Goal: Navigation & Orientation: Locate item on page

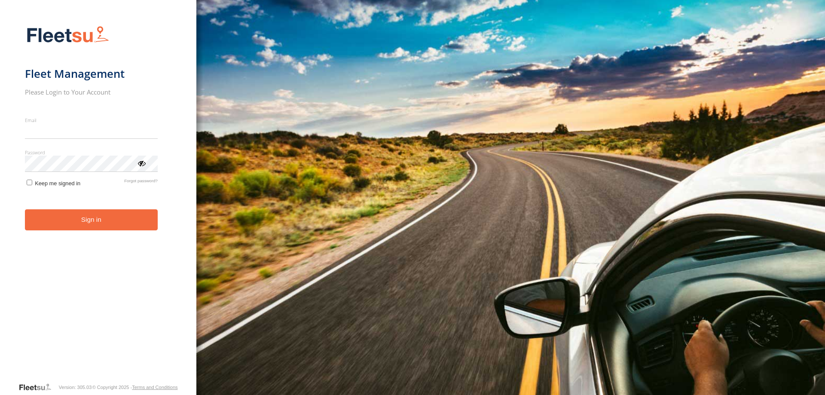
type input "**********"
click at [107, 229] on button "Sign in" at bounding box center [91, 219] width 133 height 21
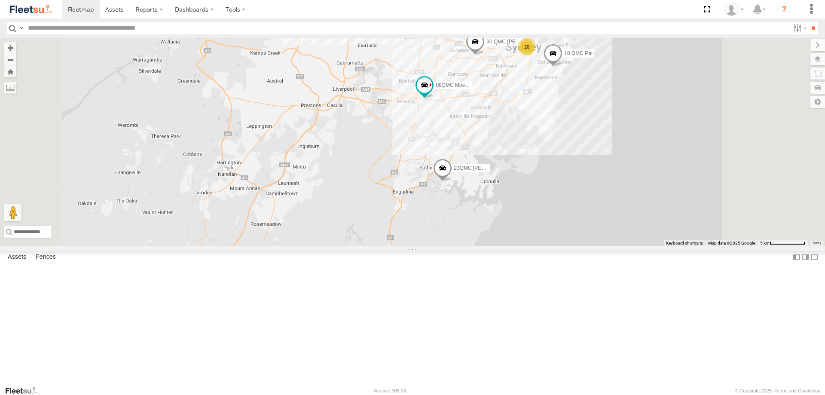
drag, startPoint x: 522, startPoint y: 96, endPoint x: 511, endPoint y: 159, distance: 63.6
click at [511, 159] on div "06QMC -Spare 28 QMC Nathan 23QMC Paul 27QMC 20 10 QMC Pat 08QMC Mostafa 2 30 QM…" at bounding box center [412, 142] width 825 height 208
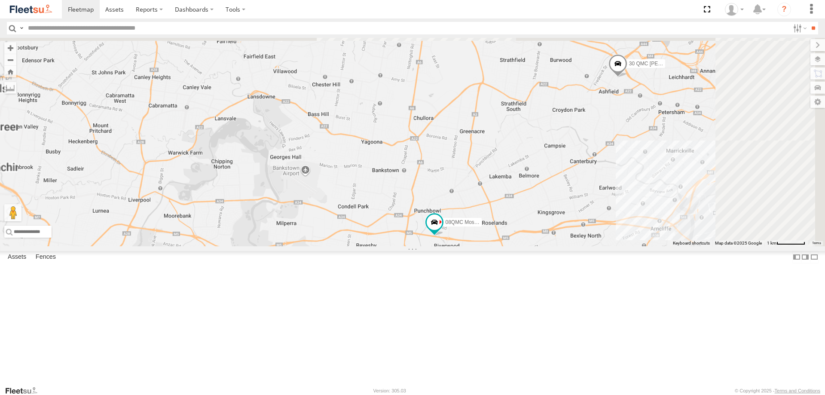
drag, startPoint x: 510, startPoint y: 159, endPoint x: 461, endPoint y: 285, distance: 136.2
click at [461, 246] on div "06QMC -Spare 28 QMC Nathan 23QMC Paul 27QMC 10 QMC Pat 08QMC Mostafa 30 QMC Dav…" at bounding box center [412, 142] width 825 height 208
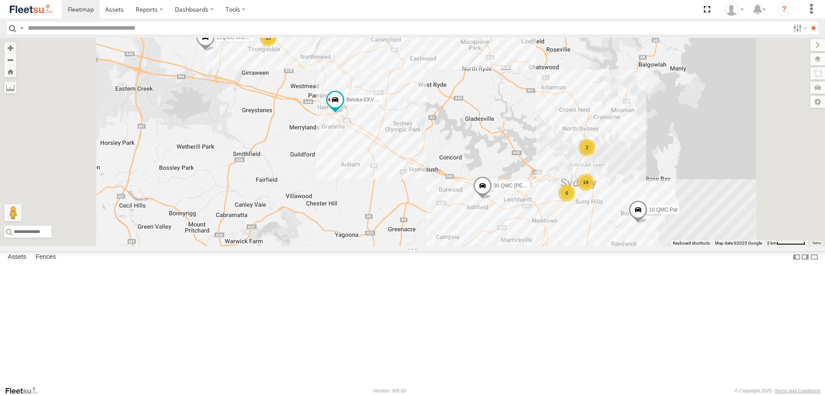
drag, startPoint x: 427, startPoint y: 67, endPoint x: 439, endPoint y: 87, distance: 24.1
click at [334, 26] on div "5" at bounding box center [325, 17] width 17 height 17
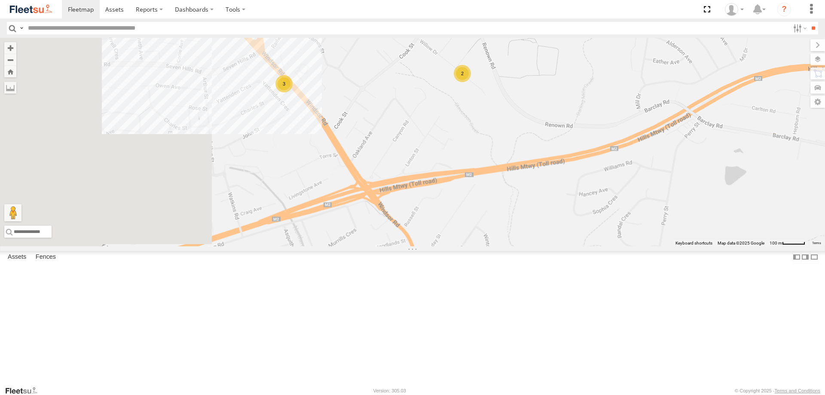
drag, startPoint x: 415, startPoint y: 174, endPoint x: 590, endPoint y: 176, distance: 174.9
click at [590, 176] on div "06QMC -Spare 28 QMC Nathan 23QMC Paul 27QMC 10 QMC Pat 08QMC Mostafa 30 QMC Dav…" at bounding box center [412, 142] width 825 height 208
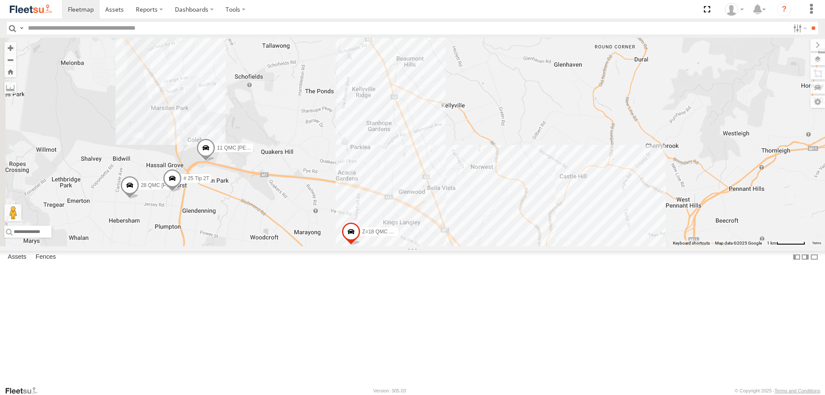
drag, startPoint x: 574, startPoint y: 88, endPoint x: 665, endPoint y: 263, distance: 197.0
click at [665, 246] on div "06QMC -Spare 28 QMC Nathan 23QMC Paul 27QMC 10 QMC Pat 08QMC Mostafa 30 QMC Dav…" at bounding box center [412, 142] width 825 height 208
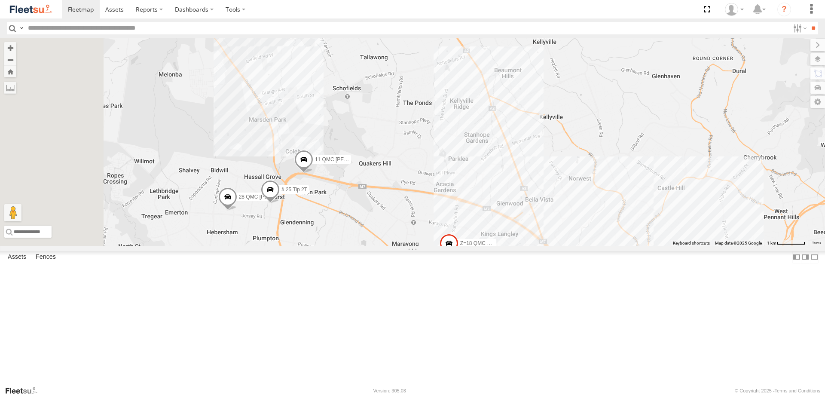
drag, startPoint x: 391, startPoint y: 108, endPoint x: 466, endPoint y: 117, distance: 75.7
click at [466, 117] on div "06QMC -Spare 28 QMC Nathan 23QMC Paul 27QMC 10 QMC Pat 08QMC Mostafa 30 QMC Dav…" at bounding box center [412, 142] width 825 height 208
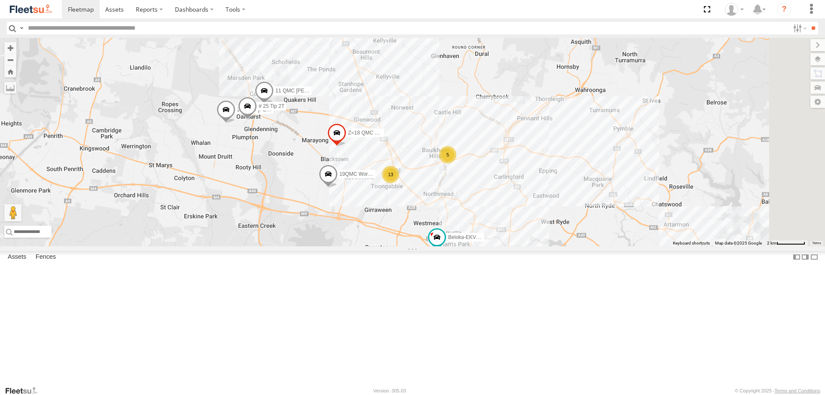
drag, startPoint x: 457, startPoint y: 243, endPoint x: 393, endPoint y: 195, distance: 79.9
click at [393, 195] on div "06QMC -Spare 28 QMC Nathan 23QMC Paul 27QMC 10 QMC Pat 08QMC Mostafa 30 QMC Dav…" at bounding box center [412, 142] width 825 height 208
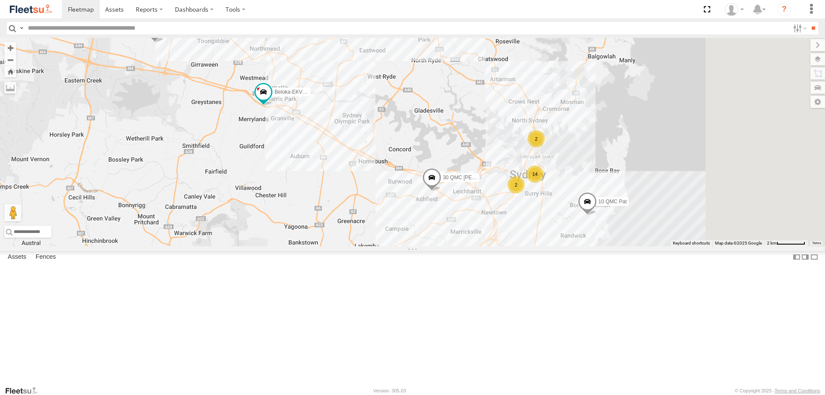
drag, startPoint x: 462, startPoint y: 238, endPoint x: 282, endPoint y: 101, distance: 226.6
click at [208, 32] on span "19QMC Workshop" at bounding box center [187, 29] width 42 height 6
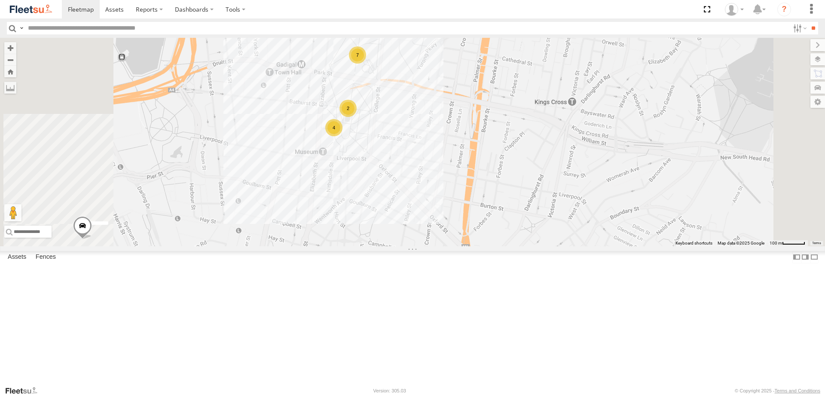
drag, startPoint x: 501, startPoint y: 199, endPoint x: 521, endPoint y: 139, distance: 62.8
click at [521, 139] on div "06QMC -Spare 28 QMC Nathan 23QMC Paul 27QMC 10 QMC Pat 08QMC Mostafa 30 QMC Dav…" at bounding box center [412, 142] width 825 height 208
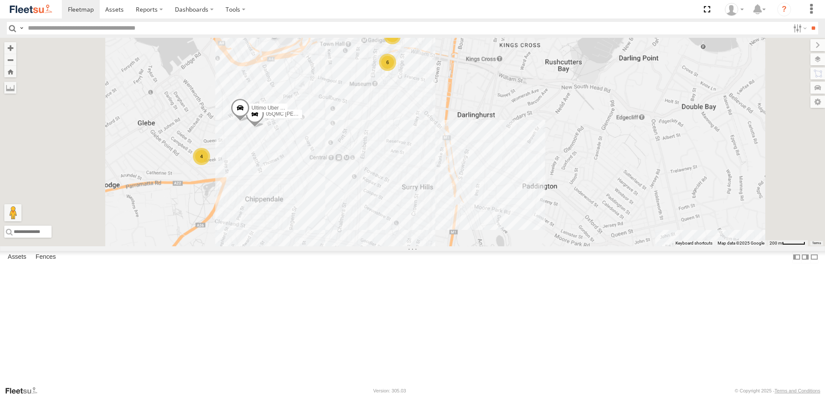
drag, startPoint x: 492, startPoint y: 247, endPoint x: 503, endPoint y: 176, distance: 72.1
click at [503, 176] on div "06QMC -Spare 28 QMC Nathan 23QMC Paul 27QMC 10 QMC Pat 08QMC Mostafa 30 QMC Dav…" at bounding box center [412, 142] width 825 height 208
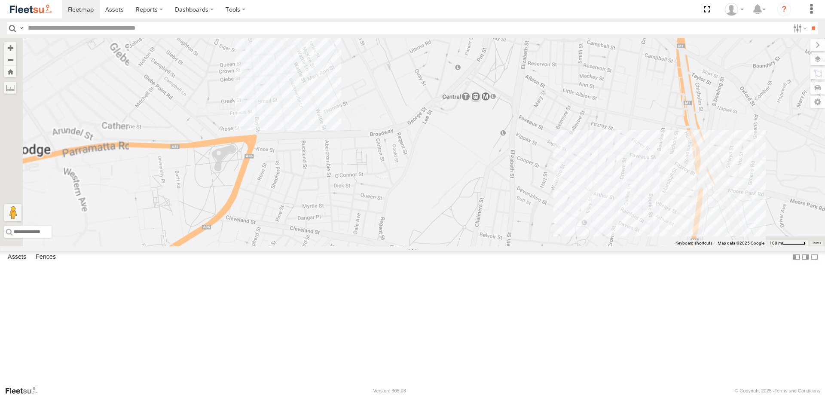
drag, startPoint x: 401, startPoint y: 83, endPoint x: 455, endPoint y: 123, distance: 67.0
click at [455, 123] on div "06QMC -Spare 28 QMC Nathan 23QMC Paul 27QMC 10 QMC Pat 08QMC Mostafa 30 QMC Dav…" at bounding box center [412, 142] width 825 height 208
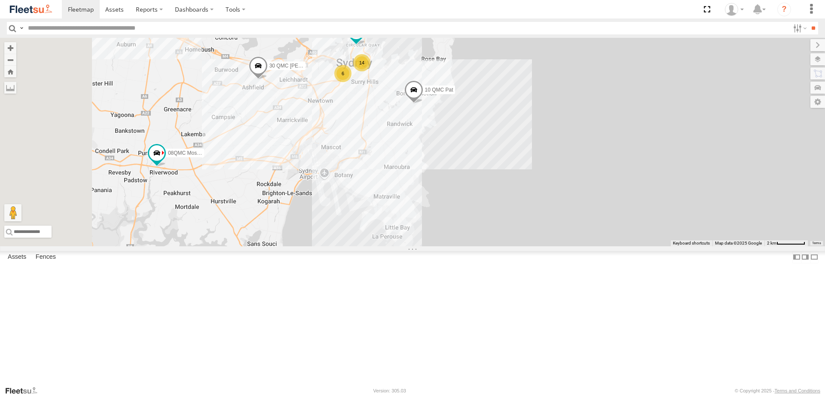
drag, startPoint x: 429, startPoint y: 174, endPoint x: 500, endPoint y: 205, distance: 77.9
click at [500, 205] on div "06QMC -Spare 28 QMC Nathan 23QMC Paul 27QMC 10 QMC Pat 08QMC Mostafa 30 QMC Dav…" at bounding box center [412, 142] width 825 height 208
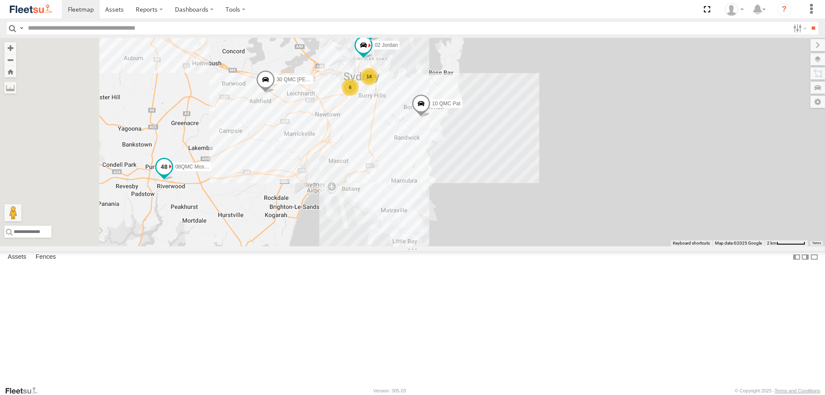
drag, startPoint x: 336, startPoint y: 216, endPoint x: 390, endPoint y: 200, distance: 55.6
click at [403, 192] on div "06QMC -Spare 28 QMC Nathan 23QMC Paul 27QMC 10 QMC Pat 08QMC Mostafa 30 QMC Dav…" at bounding box center [412, 142] width 825 height 208
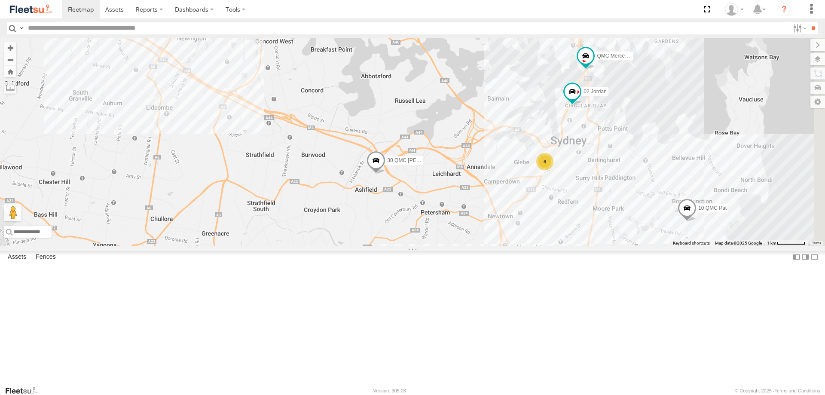
drag, startPoint x: 423, startPoint y: 234, endPoint x: 379, endPoint y: 312, distance: 89.5
click at [377, 246] on div "06QMC -Spare 28 QMC Nathan 23QMC Paul 27QMC 10 QMC Pat 08QMC Mostafa 30 QMC Dav…" at bounding box center [412, 142] width 825 height 208
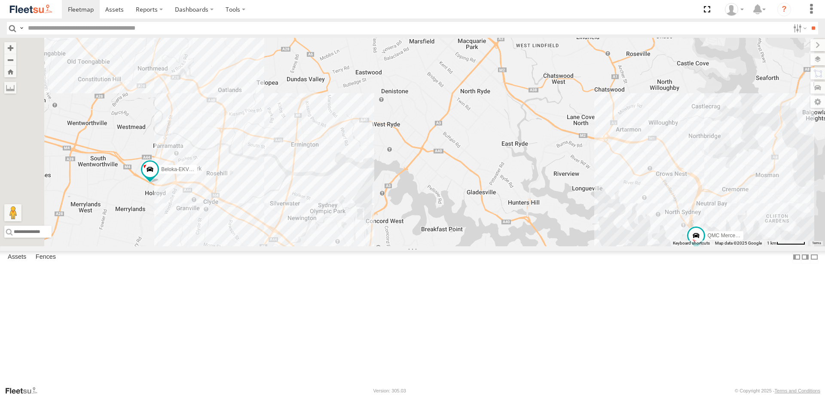
drag, startPoint x: 366, startPoint y: 172, endPoint x: 473, endPoint y: 287, distance: 157.2
click at [491, 246] on div "06QMC -Spare 28 QMC Nathan 23QMC Paul 27QMC 10 QMC Pat 08QMC Mostafa 30 QMC Dav…" at bounding box center [412, 142] width 825 height 208
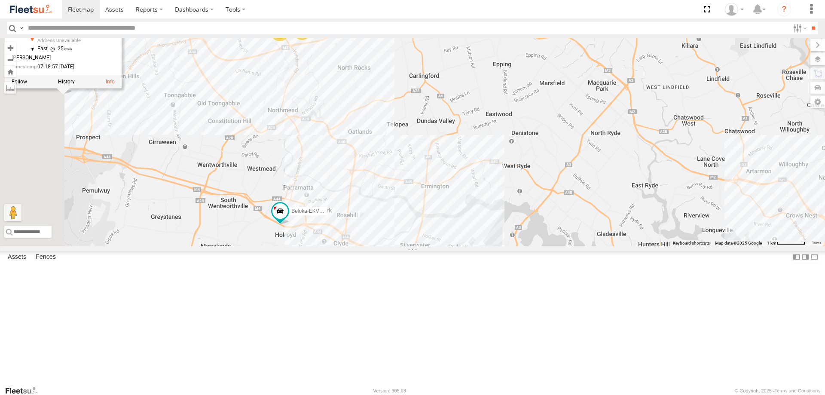
drag, startPoint x: 400, startPoint y: 189, endPoint x: 510, endPoint y: 193, distance: 109.2
click at [510, 193] on div "06QMC -Spare 28 QMC Nathan 23QMC Paul 27QMC 10 QMC Pat 08QMC Mostafa 30 QMC Dav…" at bounding box center [412, 142] width 825 height 208
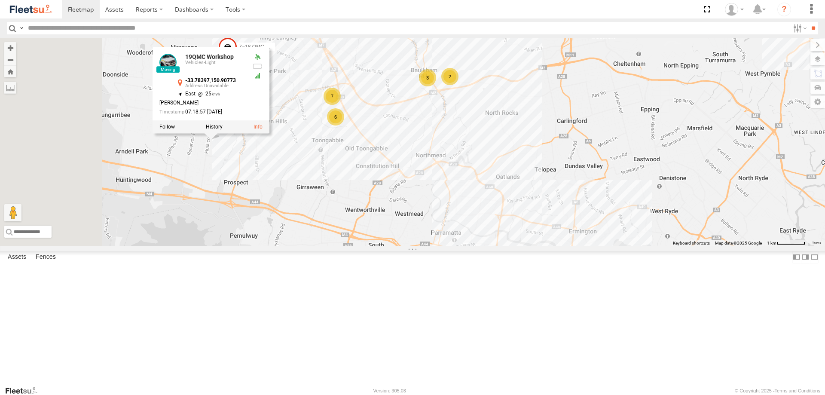
drag, startPoint x: 376, startPoint y: 142, endPoint x: 516, endPoint y: 212, distance: 156.6
click at [516, 212] on div "06QMC -Spare 28 QMC Nathan 23QMC Paul 27QMC 10 QMC Pat 08QMC Mostafa 30 QMC Dav…" at bounding box center [412, 142] width 825 height 208
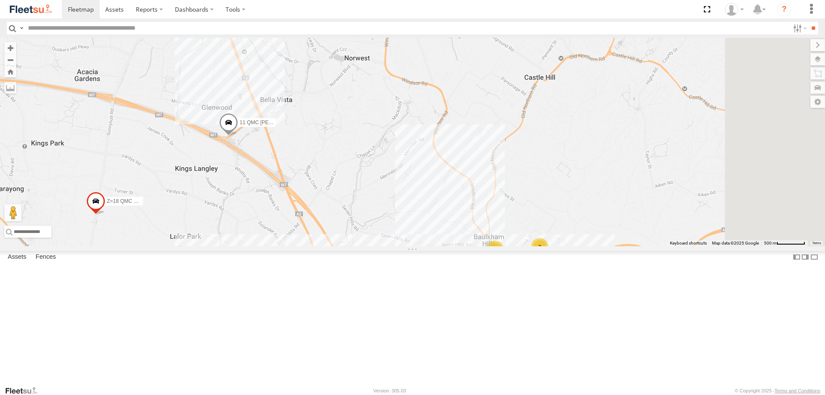
drag, startPoint x: 333, startPoint y: 161, endPoint x: 287, endPoint y: 307, distance: 152.9
click at [287, 246] on div "06QMC -Spare 28 QMC Nathan 23QMC Paul 27QMC 10 QMC Pat 08QMC Mostafa 30 QMC Dav…" at bounding box center [412, 142] width 825 height 208
